Goal: Check status: Check status

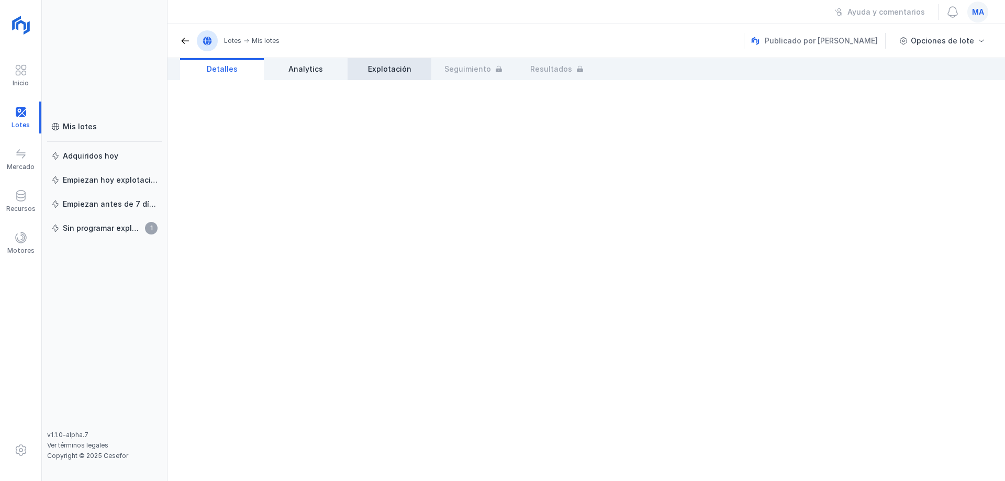
click at [394, 74] on span "Explotación" at bounding box center [389, 69] width 43 height 10
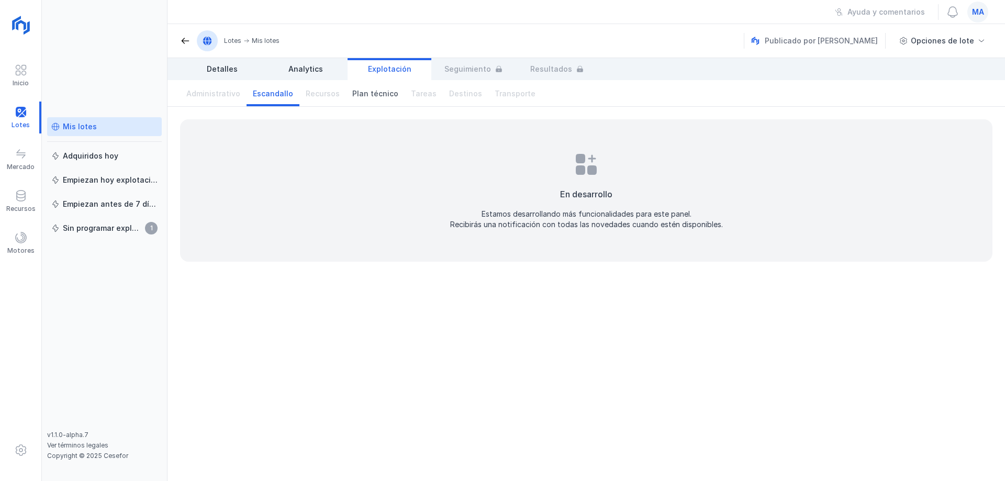
click at [93, 130] on div "Mis lotes" at bounding box center [80, 126] width 34 height 10
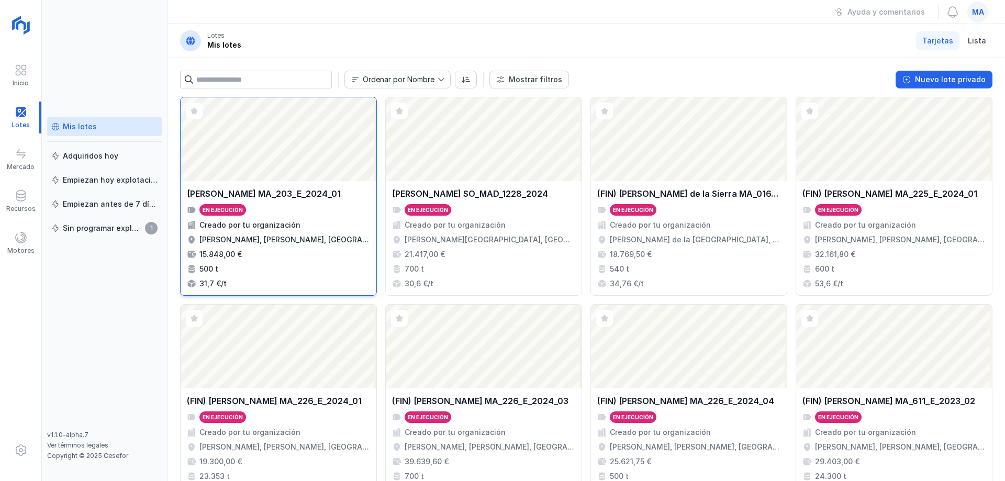
click at [305, 226] on div "Creado por tu organización" at bounding box center [278, 225] width 183 height 10
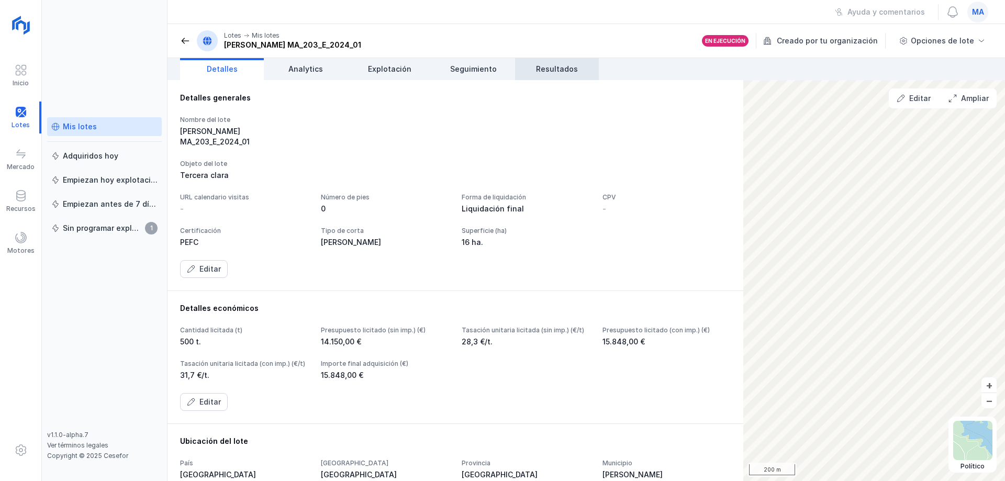
click at [552, 67] on span "Resultados" at bounding box center [557, 69] width 42 height 10
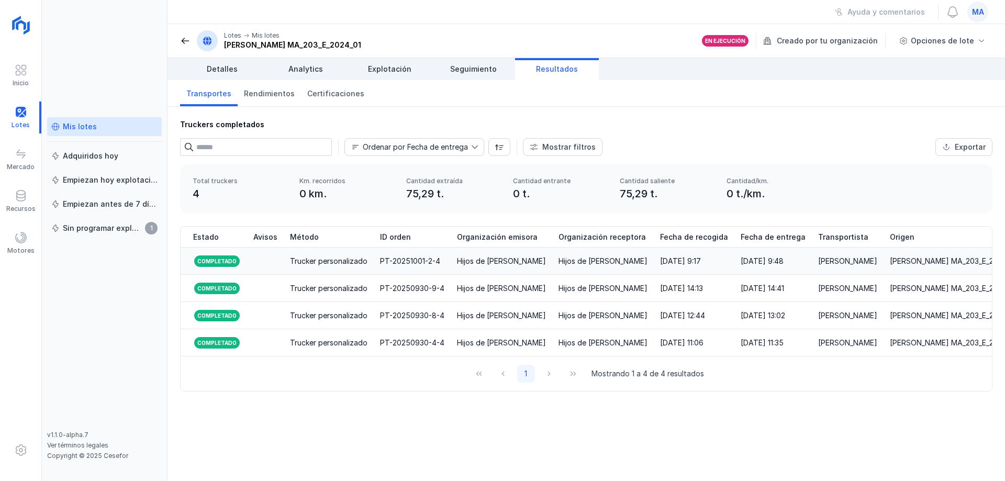
click at [726, 265] on div "[DATE] 9:17" at bounding box center [694, 261] width 68 height 10
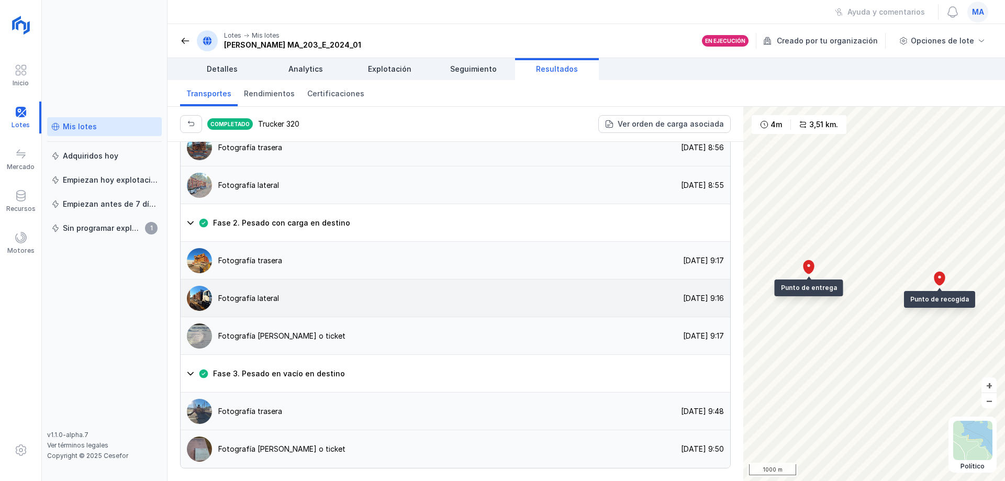
scroll to position [850, 0]
click at [265, 439] on div "Fotografía [PERSON_NAME] o ticket" at bounding box center [263, 449] width 165 height 25
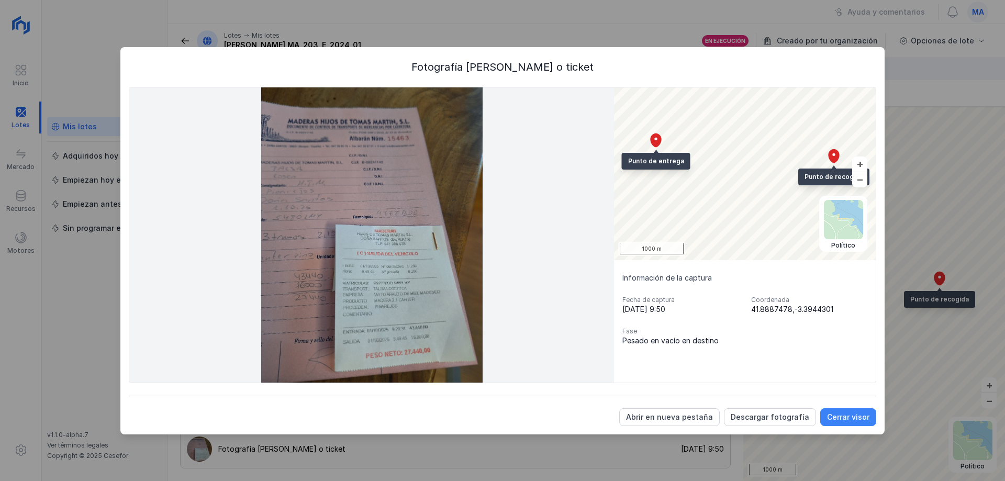
click at [862, 419] on div "Cerrar visor" at bounding box center [848, 417] width 42 height 10
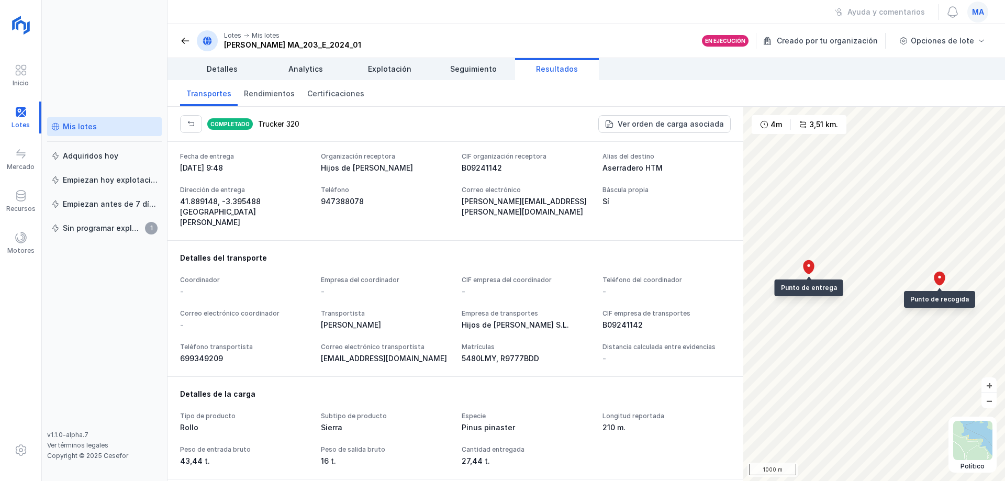
scroll to position [431, 0]
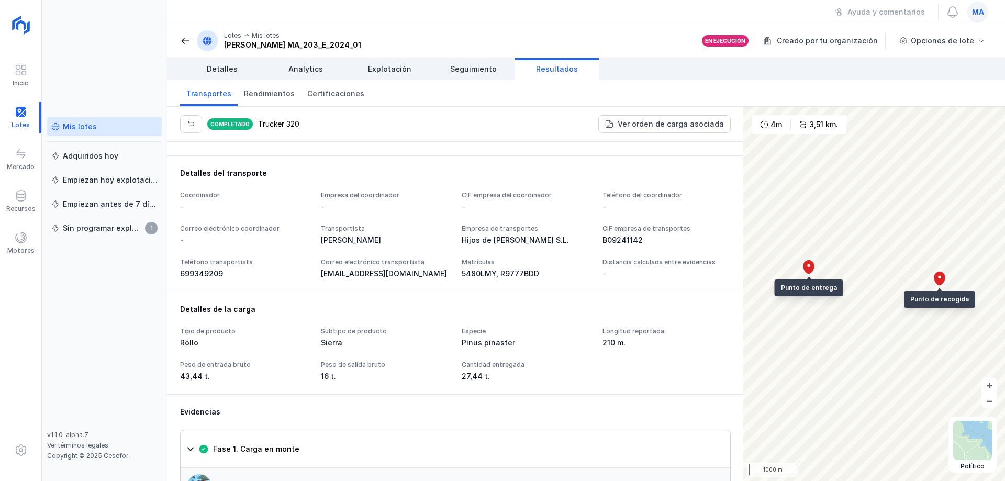
click at [341, 194] on div "Detalles del transporte Coordinador - Empresa del coordinador - CIF empresa del…" at bounding box center [455, 223] width 551 height 111
click at [276, 336] on div "Tipo de producto" at bounding box center [244, 331] width 128 height 8
click at [316, 368] on div "Detalles de la carga Tipo de producto Rollo Subtipo de producto Sierra Especie …" at bounding box center [455, 342] width 551 height 77
click at [187, 40] on span at bounding box center [185, 41] width 10 height 10
